Goal: Transaction & Acquisition: Purchase product/service

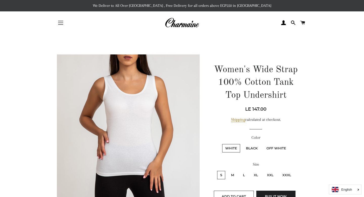
click at [59, 24] on button "Site navigation" at bounding box center [60, 22] width 13 height 13
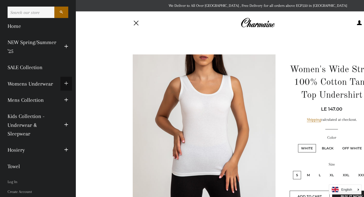
click at [67, 82] on span "button" at bounding box center [66, 83] width 4 height 6
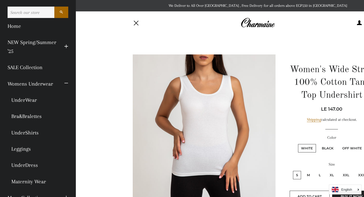
click at [130, 78] on div at bounding box center [200, 147] width 150 height 186
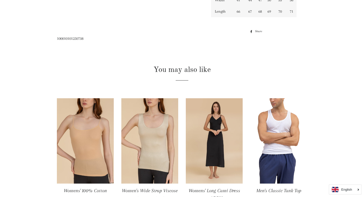
scroll to position [301, 0]
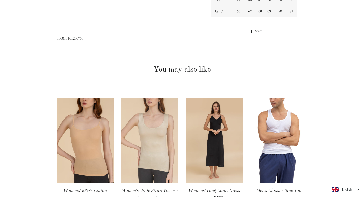
click at [150, 124] on img at bounding box center [149, 140] width 57 height 85
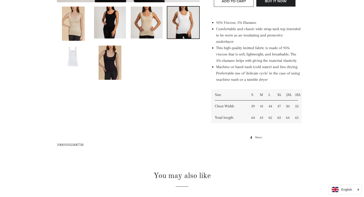
scroll to position [197, 0]
